Goal: Task Accomplishment & Management: Manage account settings

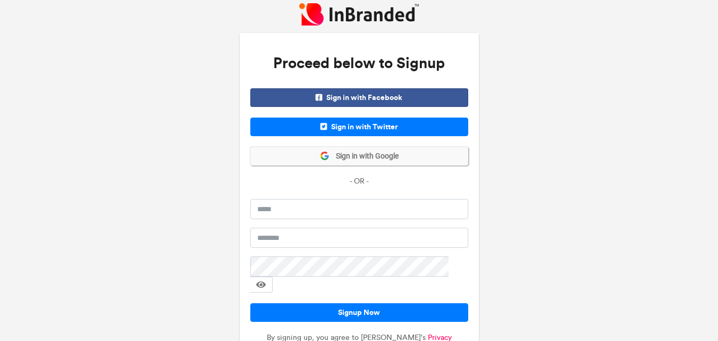
click at [344, 160] on span "Sign in with Google" at bounding box center [363, 156] width 69 height 11
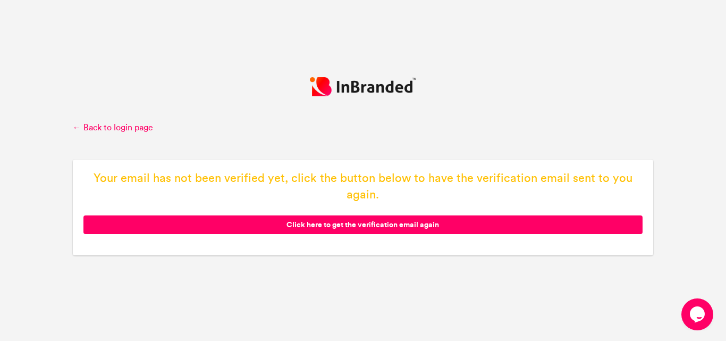
click at [526, 232] on span "Click here to get the verification email again" at bounding box center [362, 224] width 559 height 19
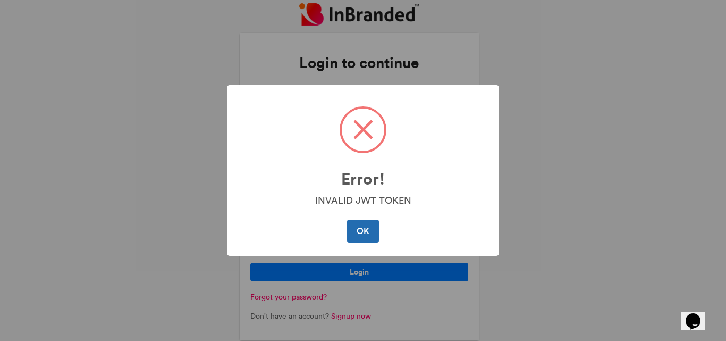
click at [363, 225] on button "OK" at bounding box center [362, 230] width 31 height 22
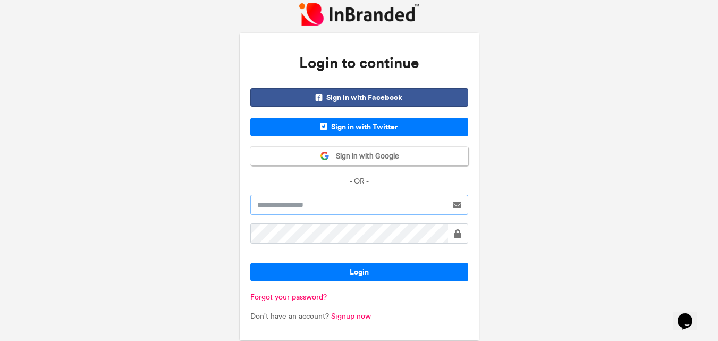
click at [292, 205] on input "text" at bounding box center [348, 204] width 197 height 20
type input "**********"
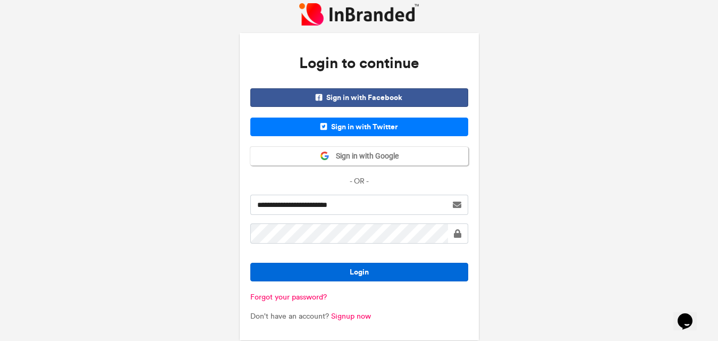
click at [342, 273] on button "Login" at bounding box center [359, 271] width 218 height 19
